Goal: Transaction & Acquisition: Purchase product/service

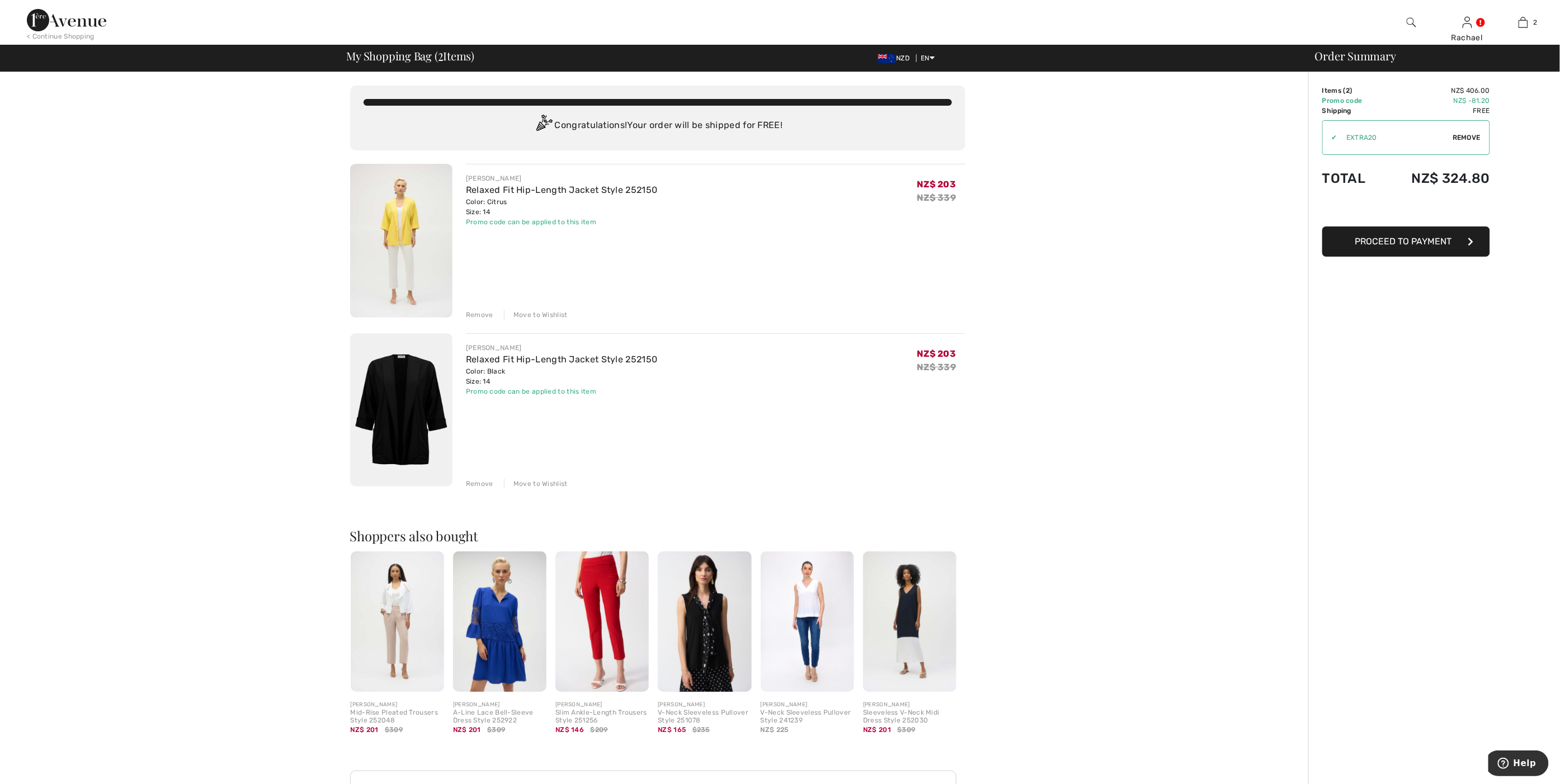
click at [436, 364] on img at bounding box center [402, 410] width 103 height 154
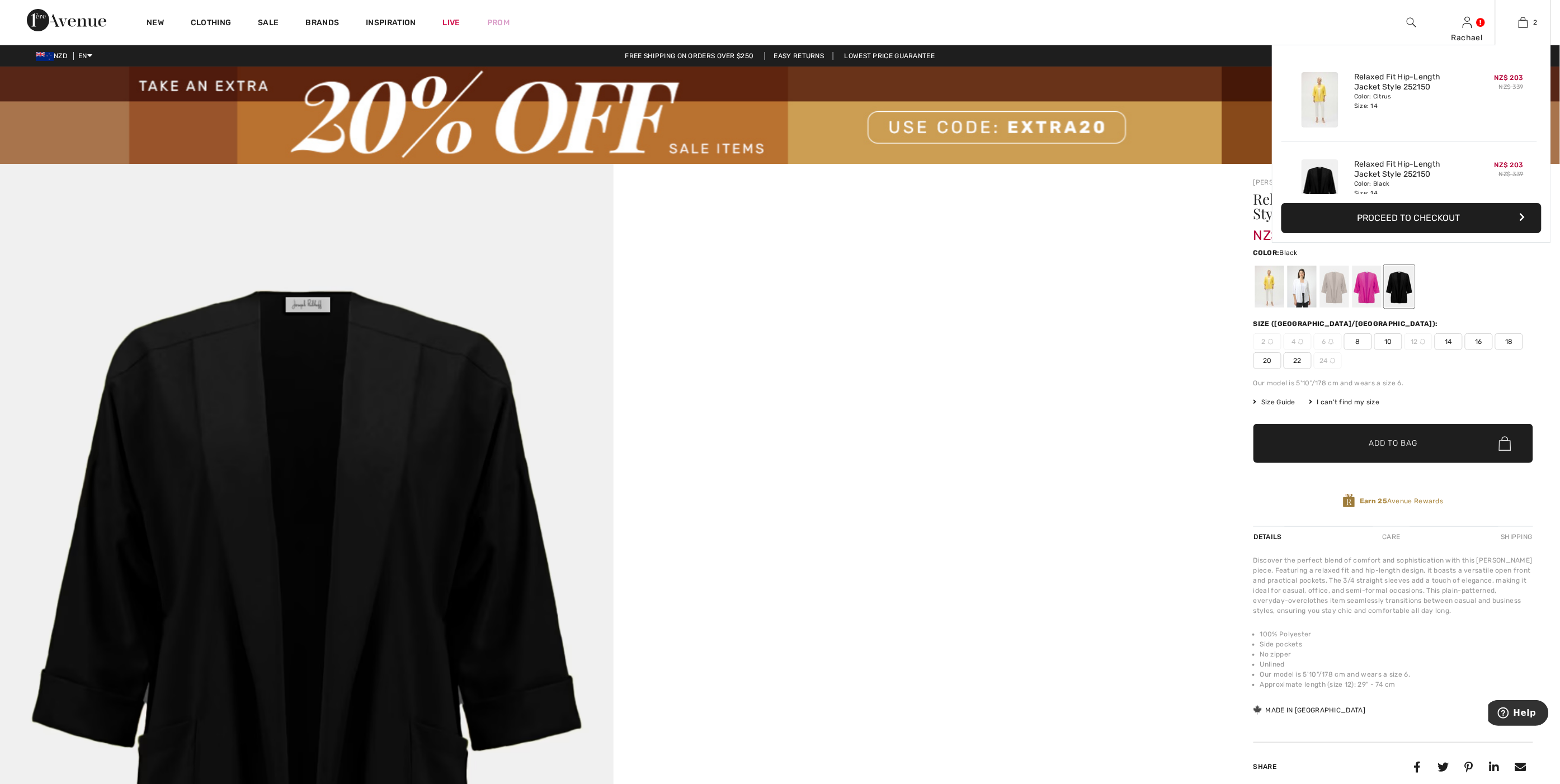
click at [1521, 33] on div "2 Added to Bag Joseph Ribkoff Relaxed Fit Hip-length Jacket Style 252150 NZ$ 20…" at bounding box center [1523, 22] width 56 height 45
click at [1525, 25] on img at bounding box center [1523, 22] width 10 height 13
